Goal: Check status: Check status

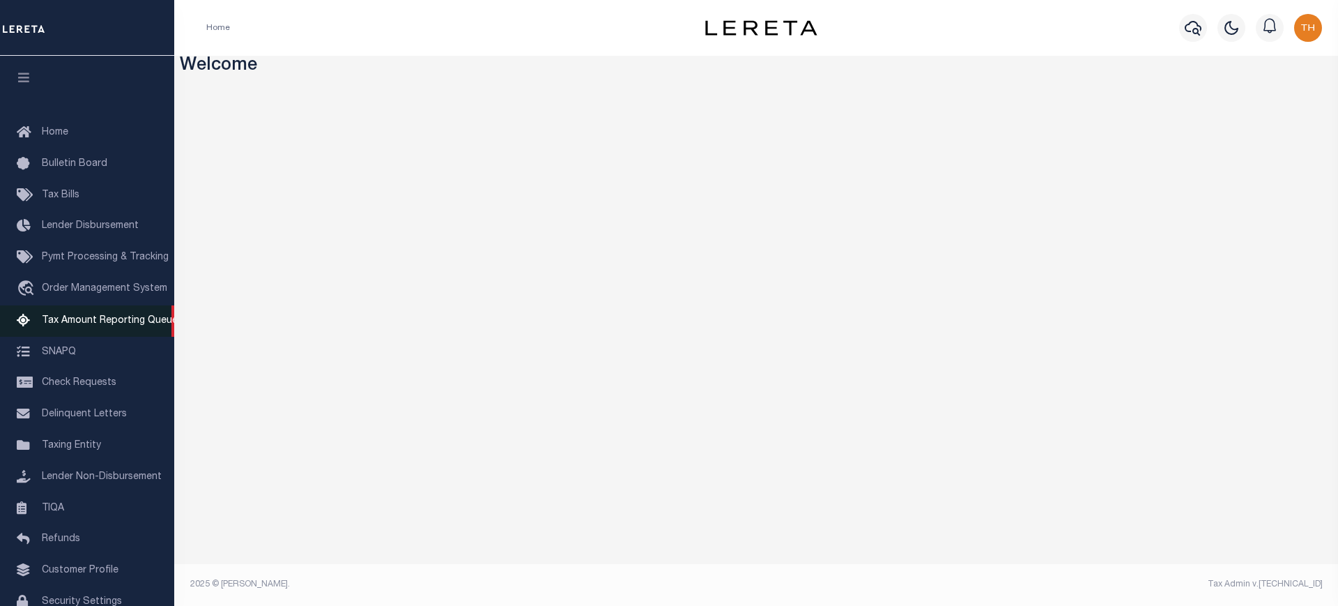
click at [126, 314] on link "Tax Amount Reporting Queue" at bounding box center [87, 320] width 174 height 31
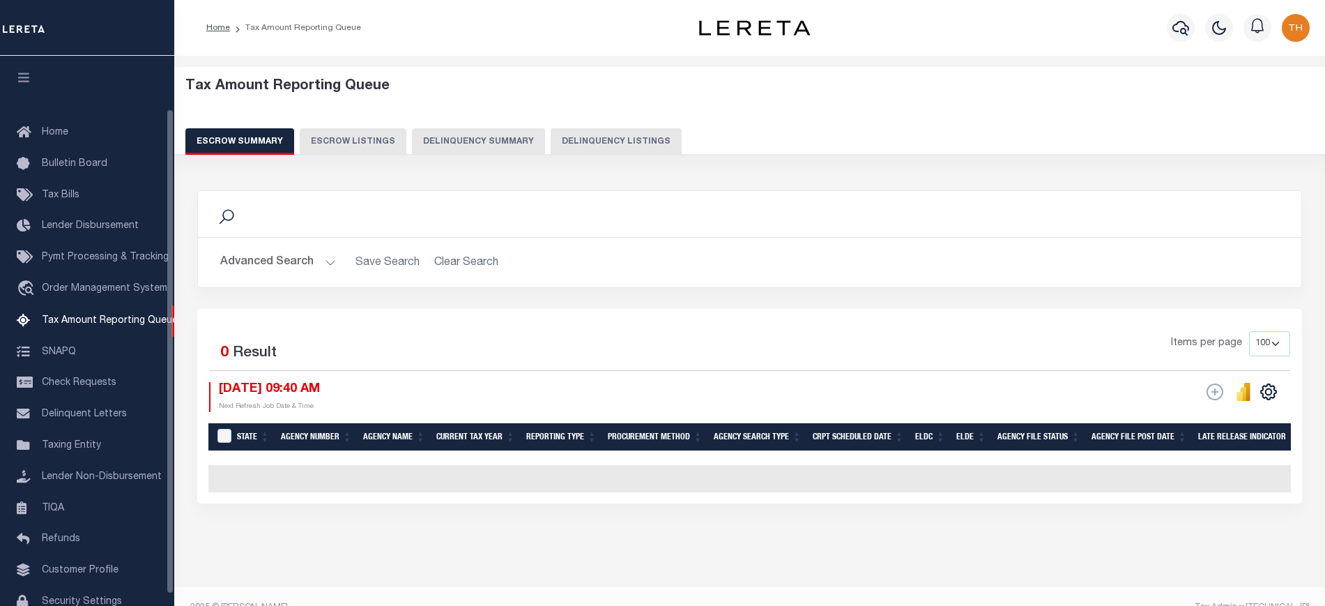
select select
select select "100"
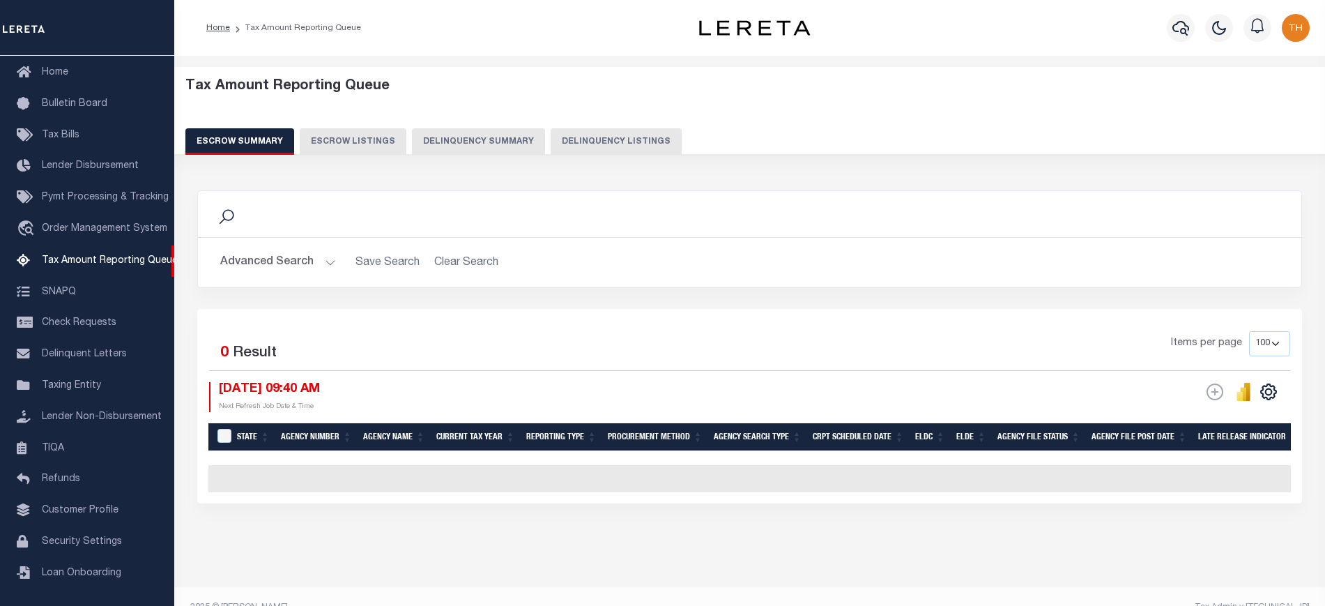
click at [259, 265] on button "Advanced Search" at bounding box center [278, 262] width 116 height 27
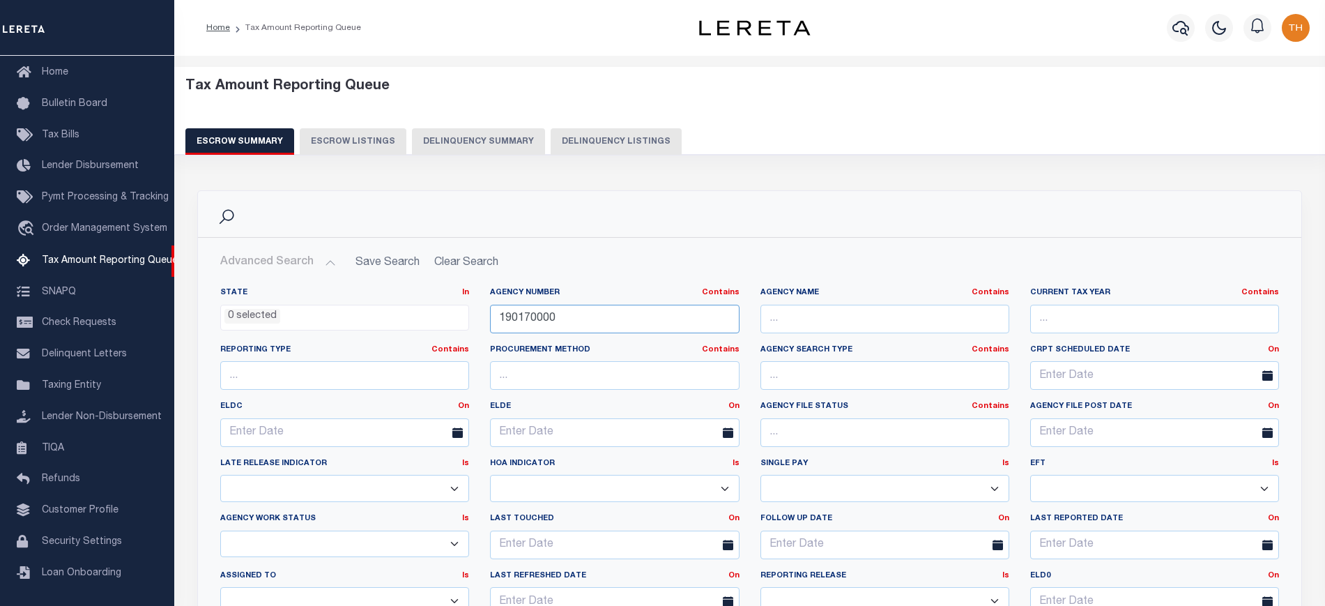
drag, startPoint x: 583, startPoint y: 312, endPoint x: 482, endPoint y: 318, distance: 100.5
click at [482, 318] on div "Agency Number Contains Contains Is 190170000" at bounding box center [614, 315] width 270 height 57
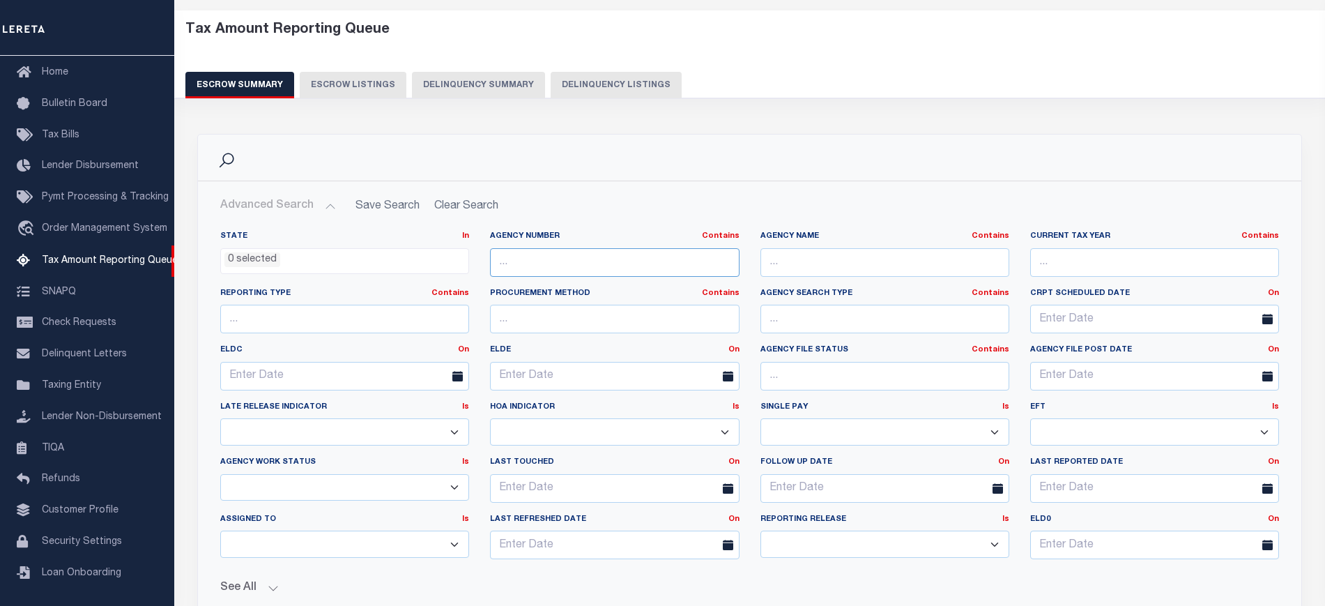
scroll to position [87, 0]
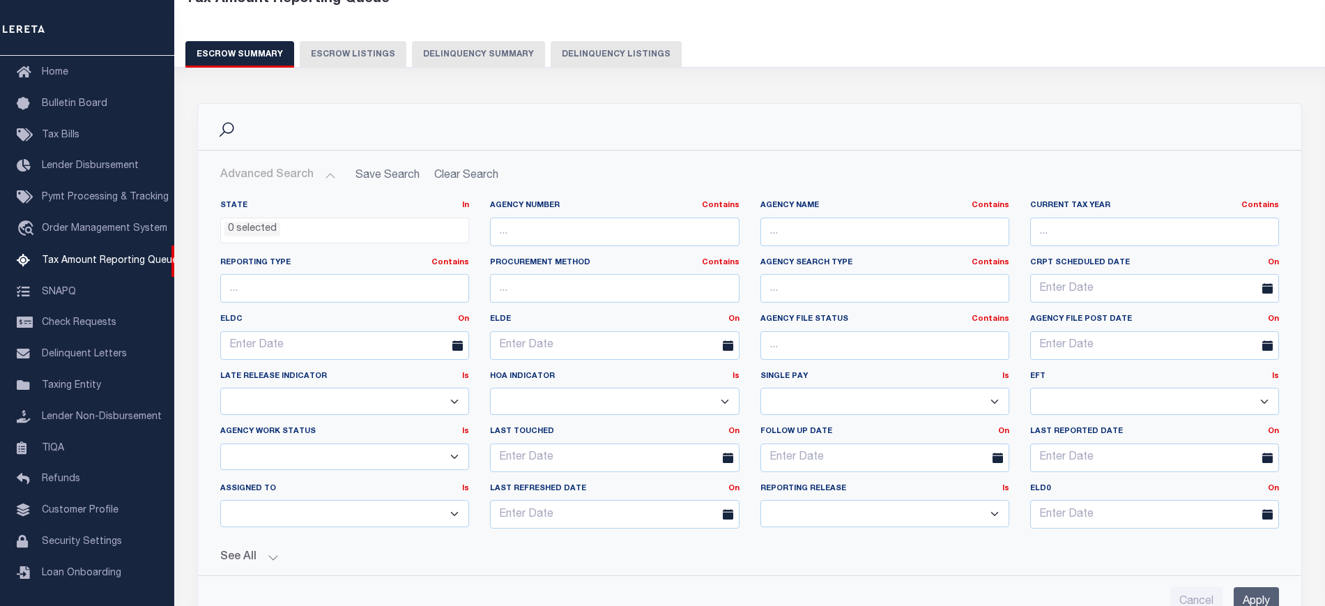
click at [1254, 598] on input "Apply" at bounding box center [1256, 601] width 45 height 29
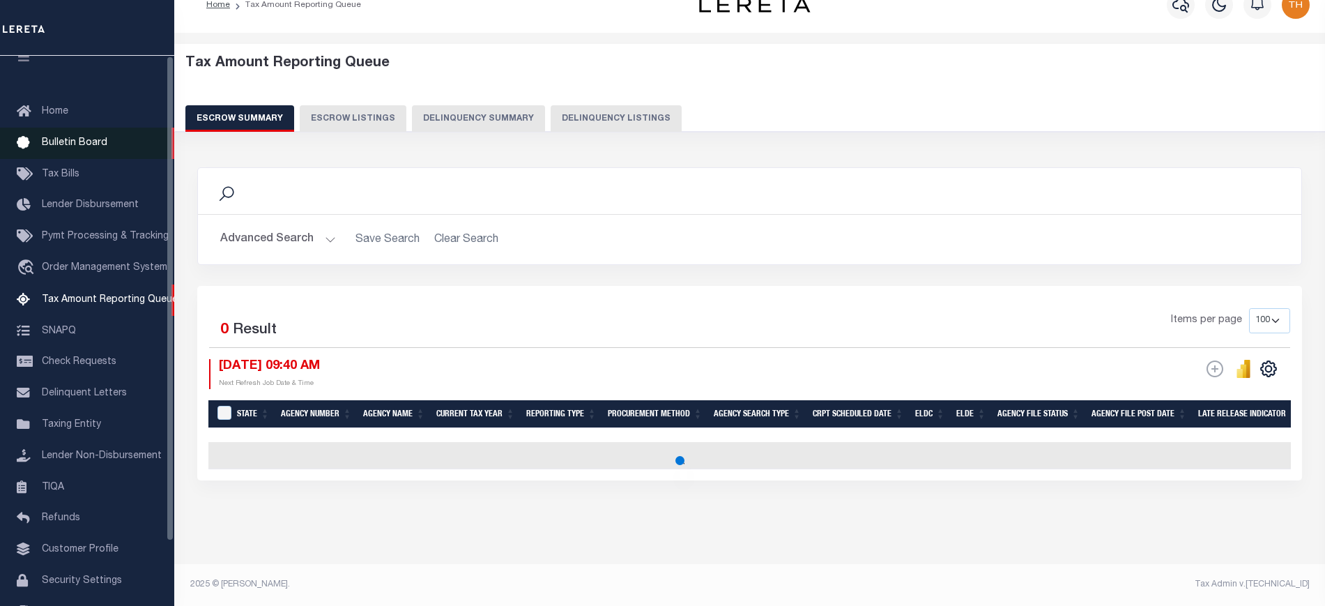
scroll to position [0, 0]
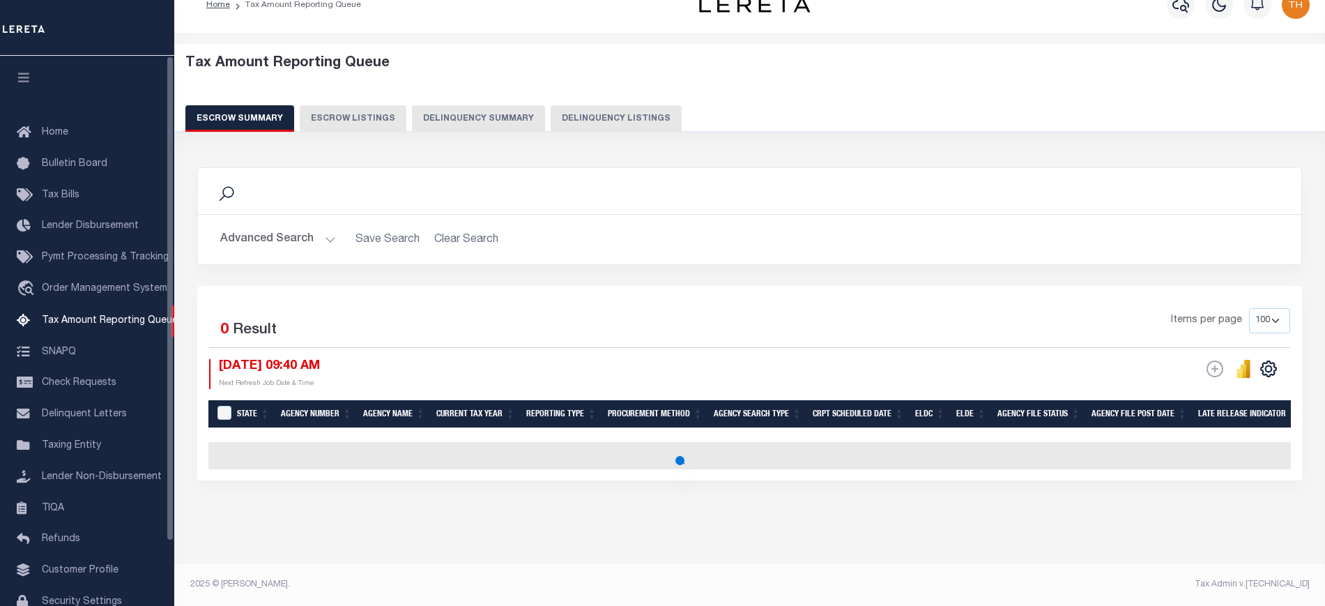
click at [22, 80] on icon "button" at bounding box center [24, 77] width 16 height 13
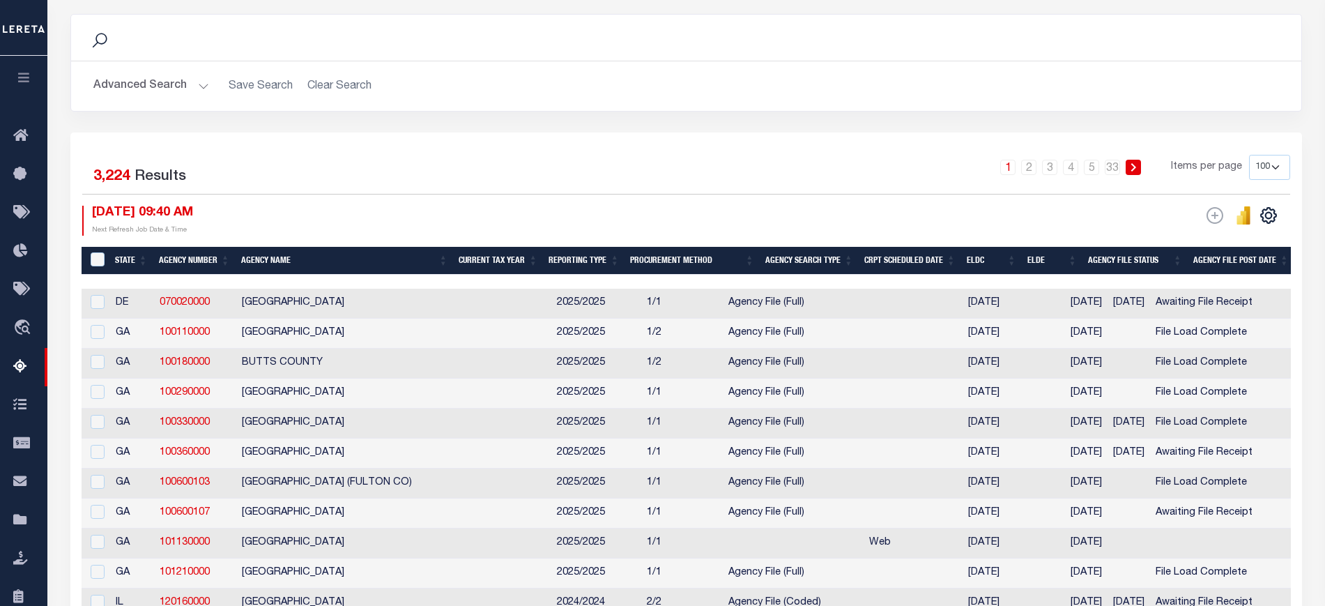
scroll to position [206, 0]
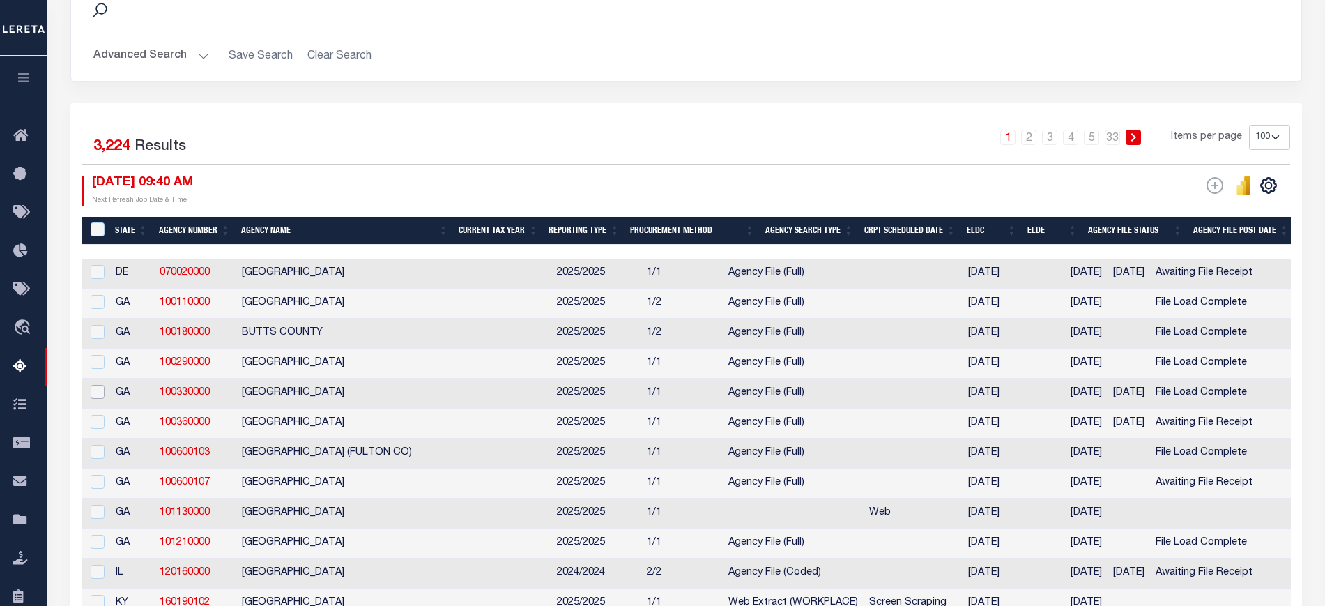
click at [104, 399] on input "checkbox" at bounding box center [98, 392] width 14 height 14
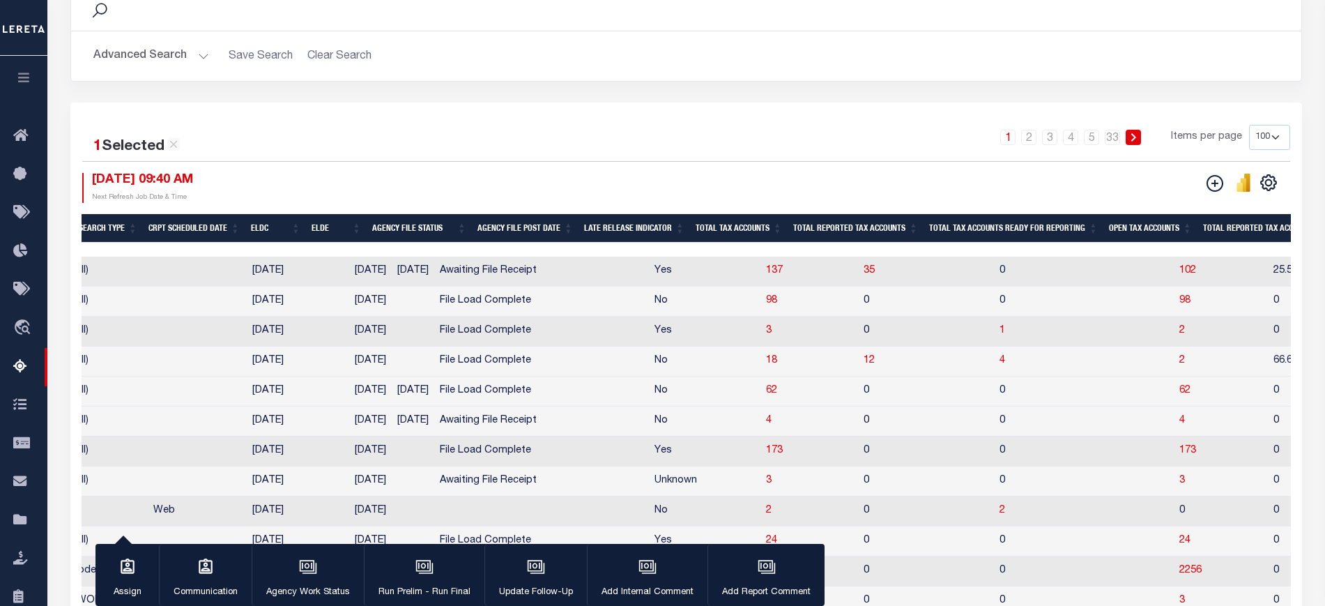
scroll to position [0, 732]
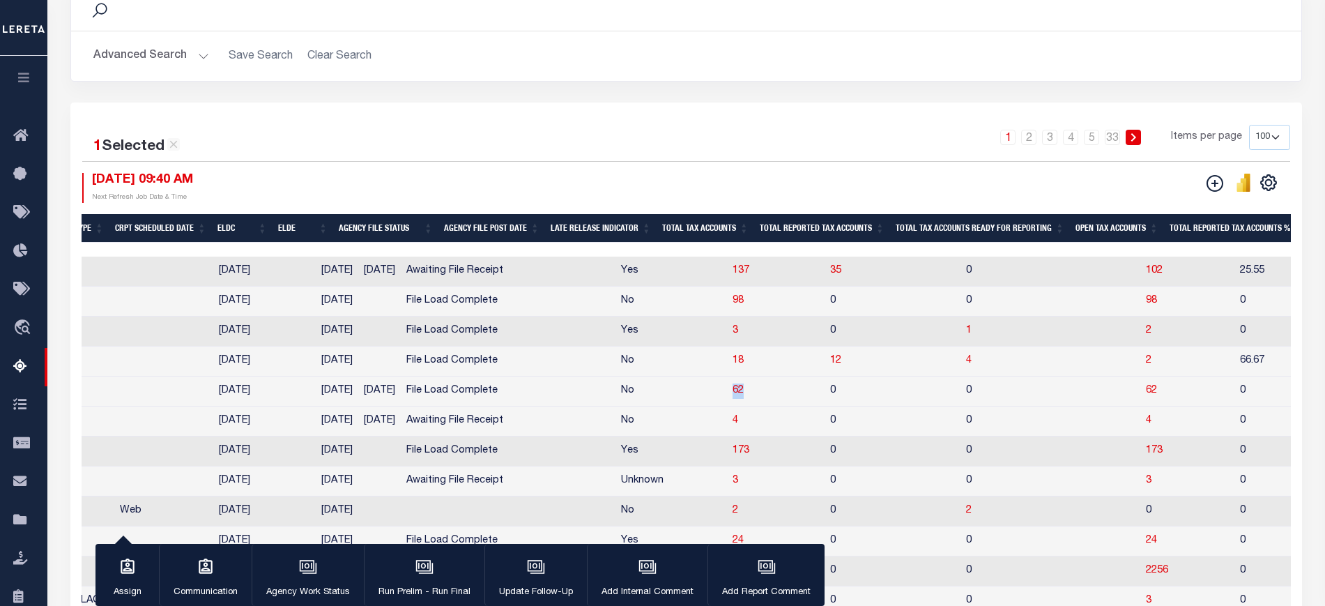
drag, startPoint x: 666, startPoint y: 401, endPoint x: 696, endPoint y: 400, distance: 30.7
click at [696, 400] on tr "GA 100330000 COBB COUNTY 2025/2025 1/1 Agency File (Full) [DATE] [DATE] [DATE] …" at bounding box center [900, 391] width 3136 height 30
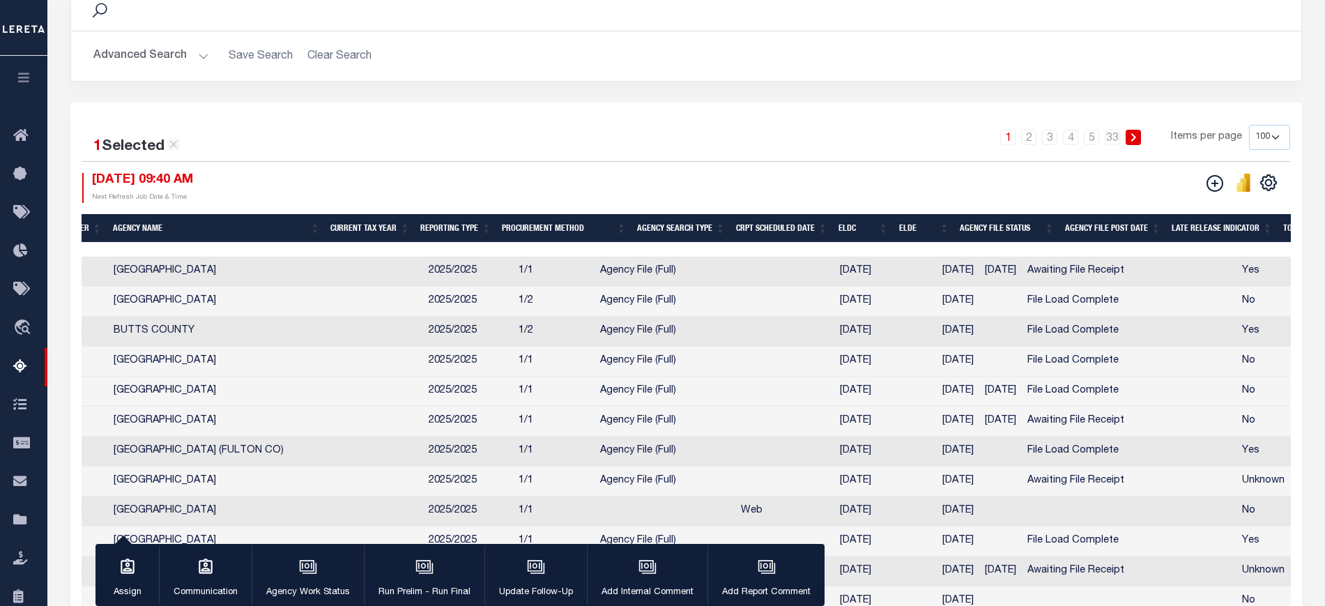
scroll to position [0, 0]
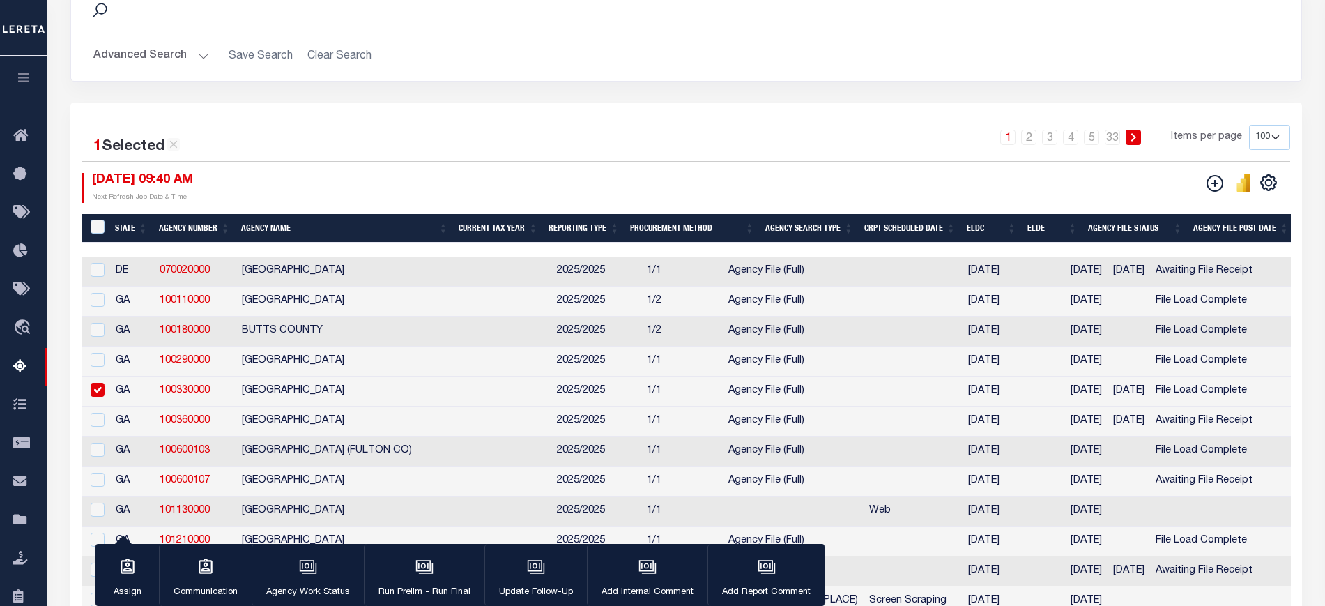
click at [100, 396] on input "checkbox" at bounding box center [98, 390] width 14 height 14
checkbox input "false"
